Goal: Task Accomplishment & Management: Manage account settings

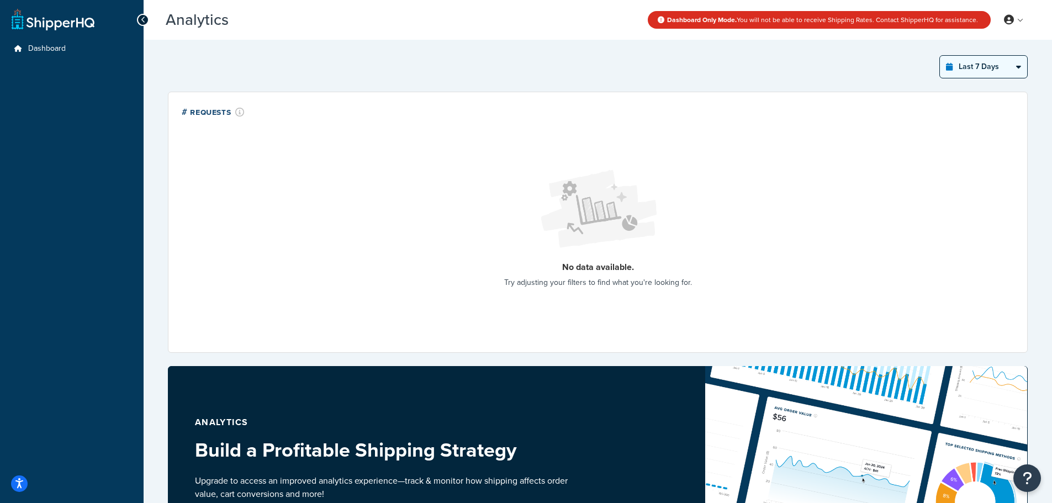
click at [989, 66] on select "Last 24 Hours Last 7 Days Last 30 Days Last 3 Months Last 6 Months Last 12 Mont…" at bounding box center [982, 67] width 87 height 22
select select "last_year"
click at [939, 56] on select "Last 24 Hours Last 7 Days Last 30 Days Last 3 Months Last 6 Months Last 12 Mont…" at bounding box center [982, 67] width 87 height 22
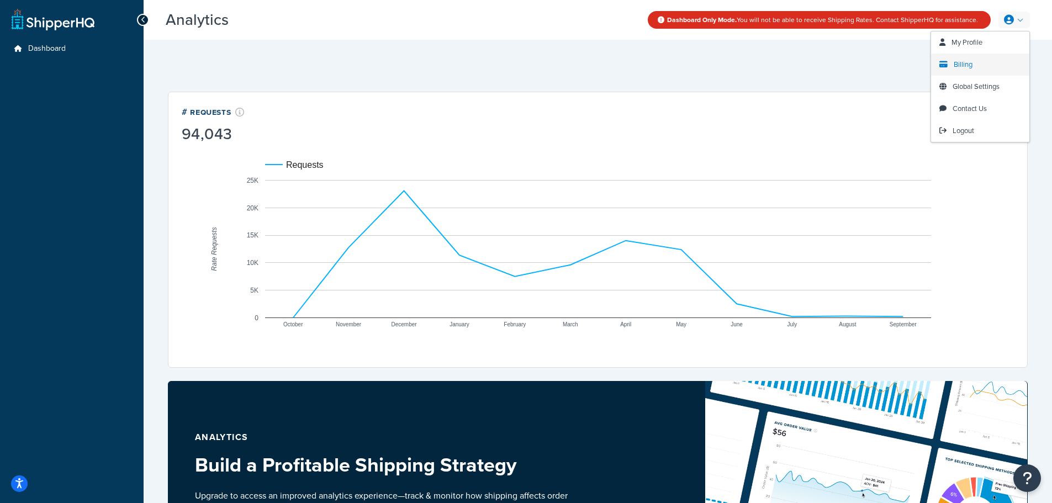
click at [979, 65] on link "Billing" at bounding box center [980, 65] width 98 height 22
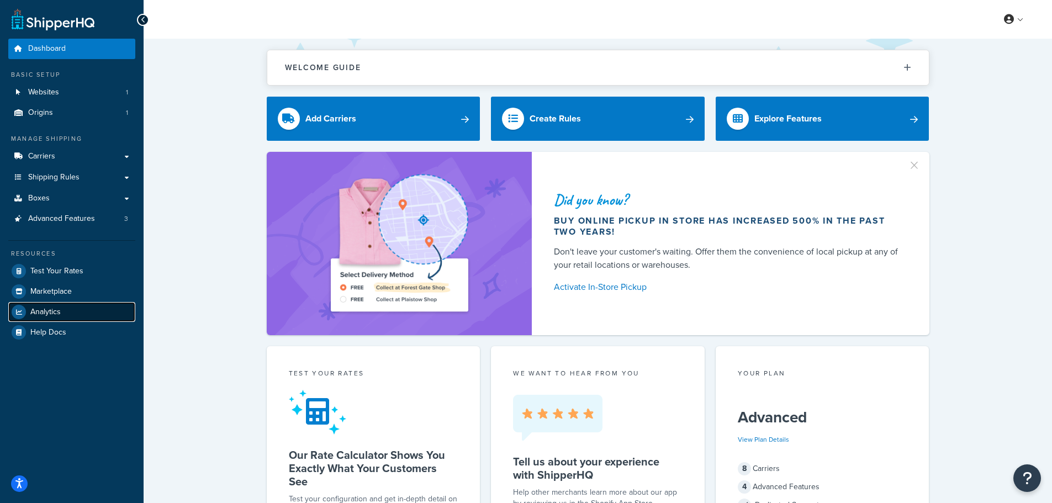
click at [50, 309] on span "Analytics" at bounding box center [45, 311] width 30 height 9
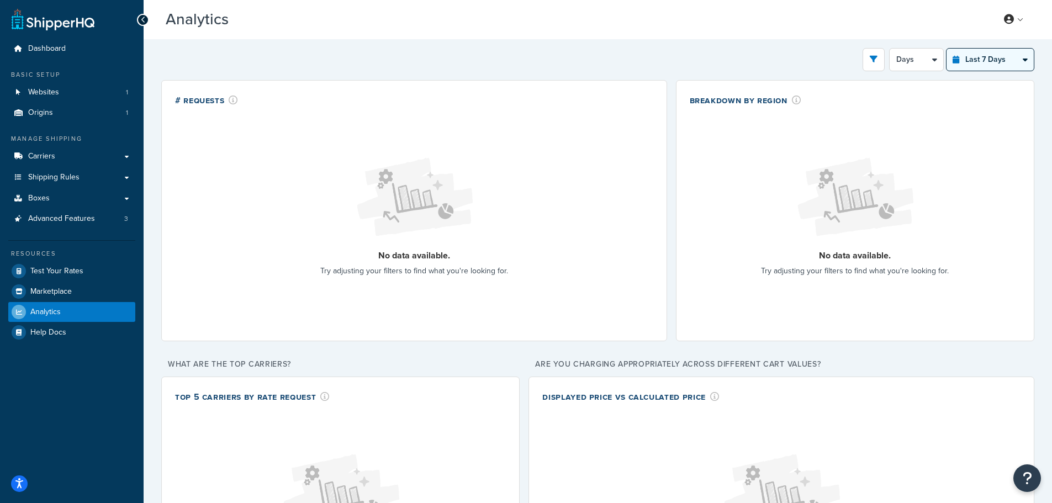
click at [980, 63] on select "Last 24 Hours Last 7 Days Last 30 Days Last 3 Months Last 6 Months Last 12 Mont…" at bounding box center [989, 60] width 87 height 22
select select "last_year"
click at [946, 49] on select "Last 24 Hours Last 7 Days Last 30 Days Last 3 Months Last 6 Months Last 12 Mont…" at bounding box center [989, 60] width 87 height 22
select select "1M"
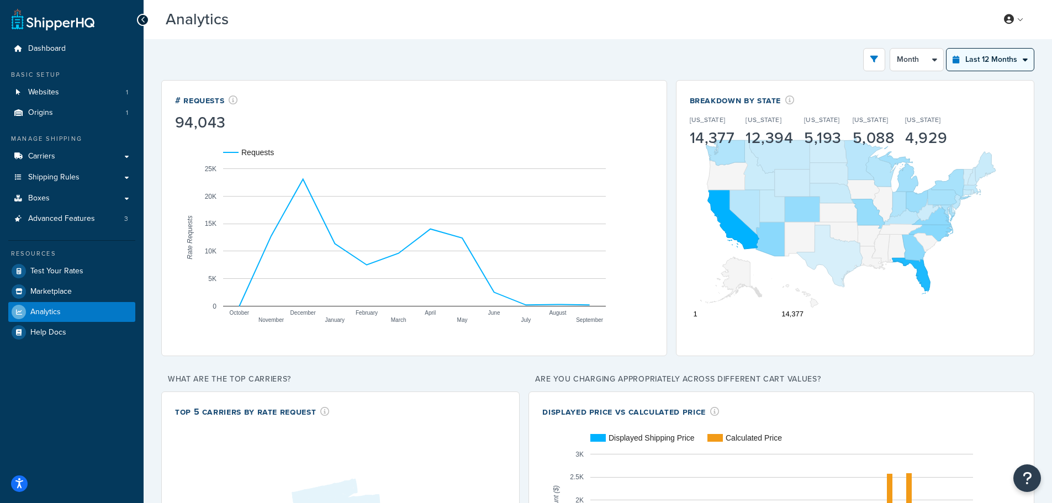
click at [992, 58] on select "Last 24 Hours Last 7 Days Last 30 Days Last 3 Months Last 6 Months Last 12 Mont…" at bounding box center [989, 60] width 87 height 22
click at [962, 59] on link "Billing" at bounding box center [980, 64] width 98 height 22
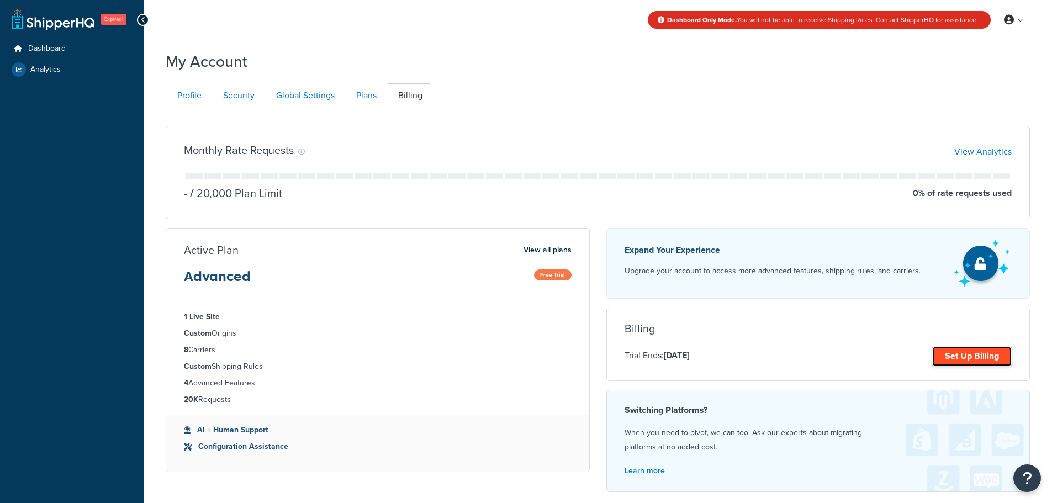
click at [976, 351] on link "Set Up Billing" at bounding box center [971, 356] width 79 height 19
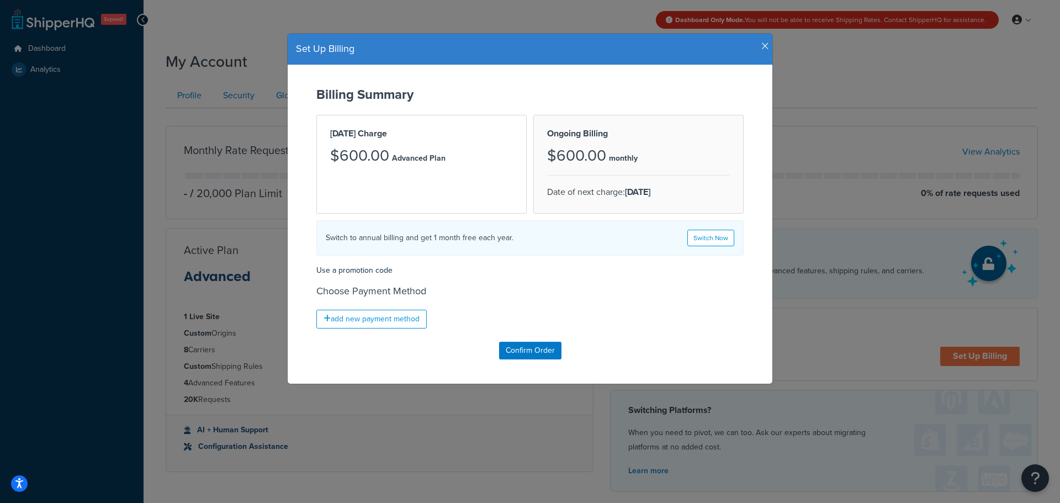
click at [761, 46] on icon "button" at bounding box center [765, 46] width 8 height 10
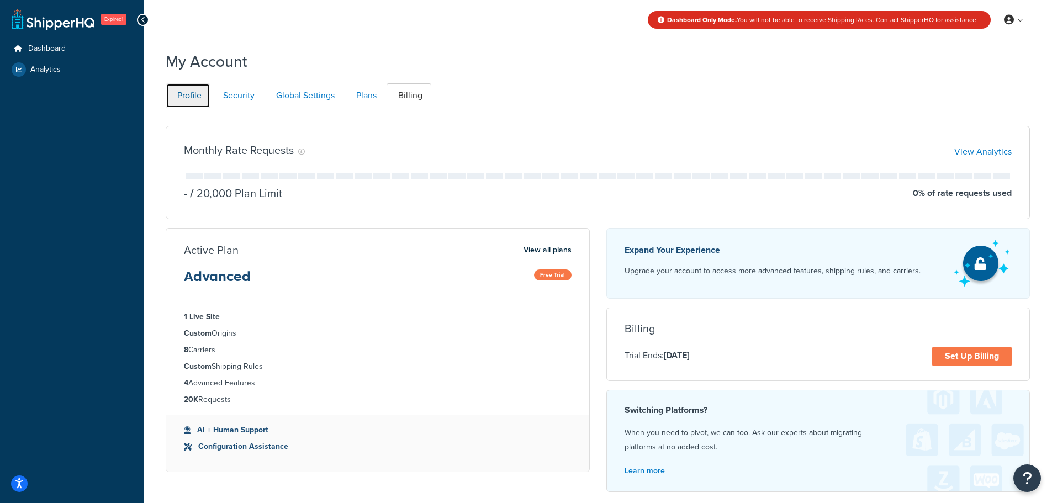
click at [186, 92] on link "Profile" at bounding box center [188, 95] width 45 height 25
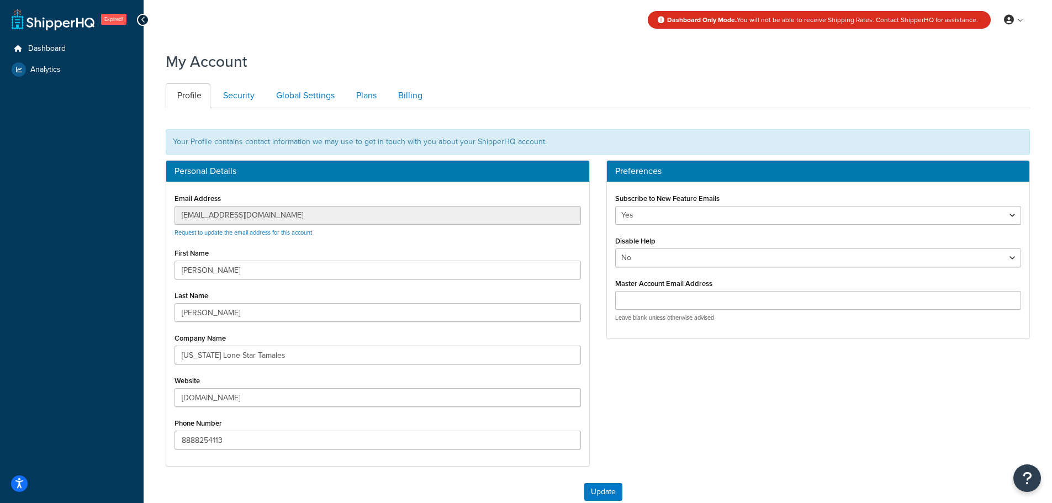
scroll to position [108, 0]
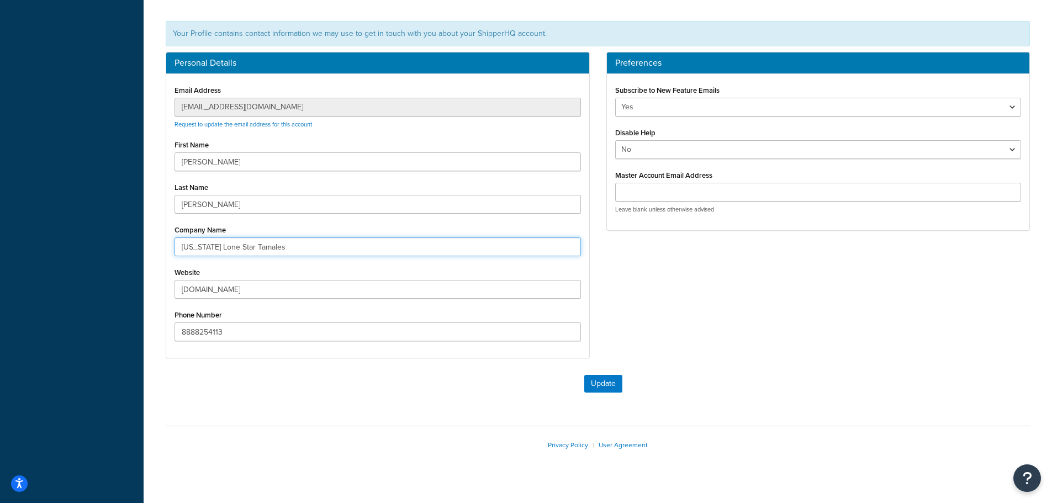
click at [296, 248] on input "[US_STATE] Lone Star Tamales" at bounding box center [377, 246] width 406 height 19
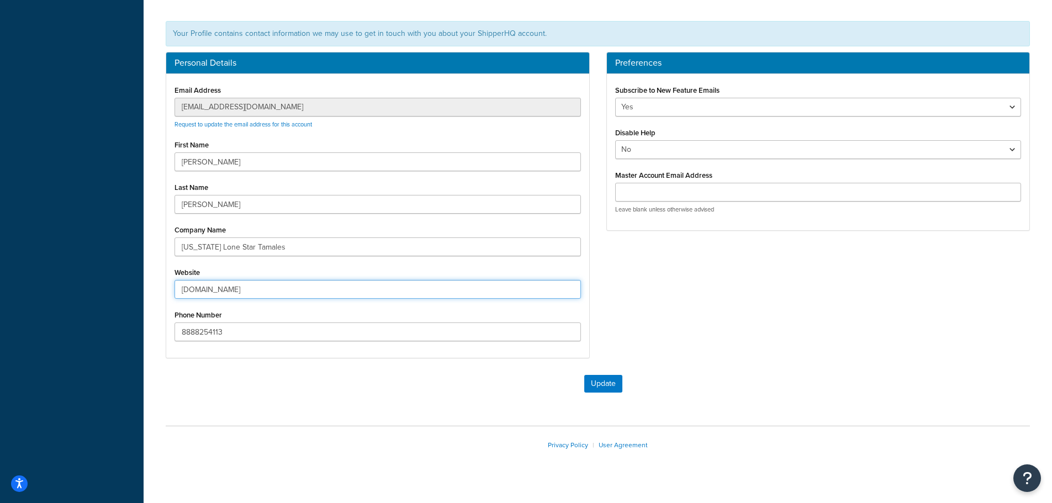
click at [288, 291] on input "[DOMAIN_NAME]" at bounding box center [377, 289] width 406 height 19
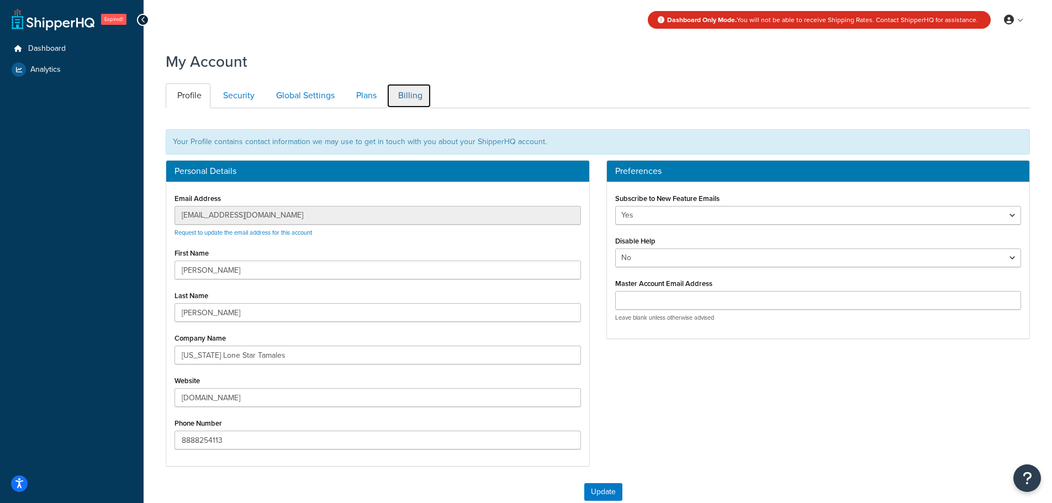
click at [408, 103] on link "Billing" at bounding box center [408, 95] width 45 height 25
